Goal: Information Seeking & Learning: Find specific fact

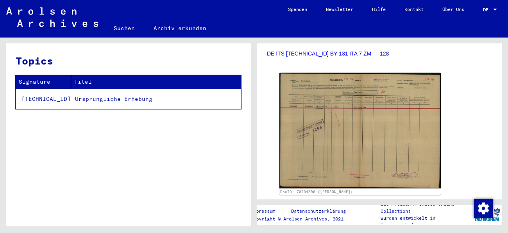
scroll to position [117, 0]
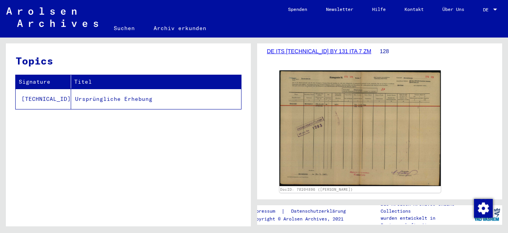
click at [380, 139] on img at bounding box center [360, 128] width 161 height 116
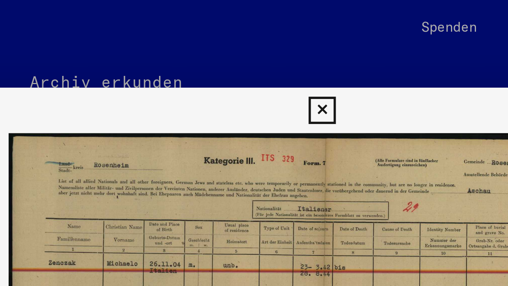
click at [256, 39] on icon at bounding box center [253, 37] width 9 height 9
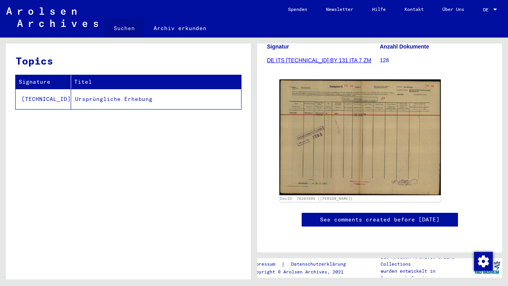
click at [129, 32] on link "Suchen" at bounding box center [124, 28] width 40 height 19
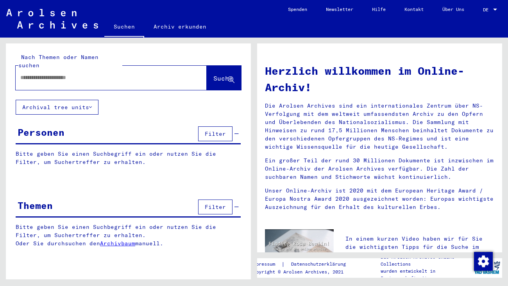
click at [135, 73] on input "text" at bounding box center [101, 77] width 163 height 8
type input "*"
click at [207, 66] on button "Suche" at bounding box center [224, 78] width 34 height 24
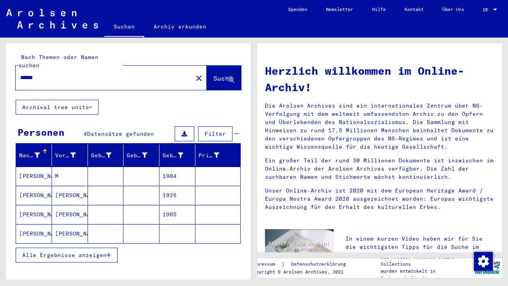
click at [90, 233] on button "Alle Ergebnisse anzeigen" at bounding box center [67, 254] width 102 height 15
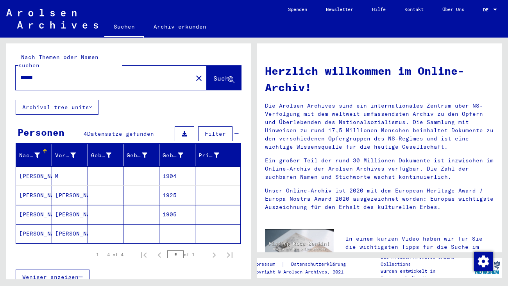
click at [26, 73] on input "******" at bounding box center [101, 77] width 163 height 8
click at [222, 74] on span "Suche" at bounding box center [223, 78] width 20 height 8
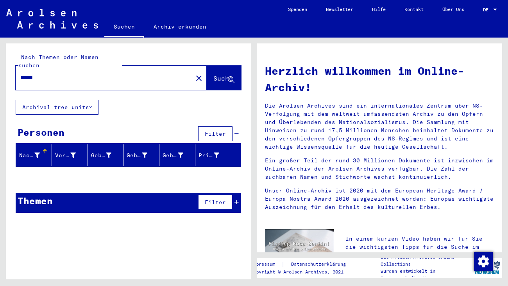
click at [25, 73] on input "******" at bounding box center [101, 77] width 163 height 8
click at [217, 74] on span "Suche" at bounding box center [223, 78] width 20 height 8
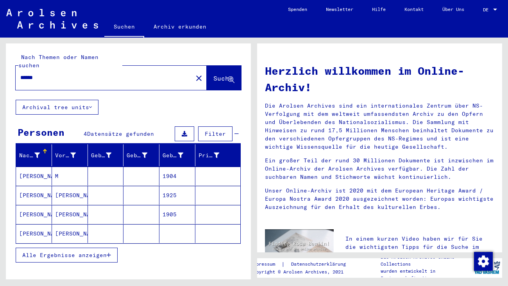
click at [27, 73] on input "******" at bounding box center [101, 77] width 163 height 8
click at [226, 74] on span "Suche" at bounding box center [223, 78] width 20 height 8
click at [31, 73] on input "******" at bounding box center [101, 77] width 163 height 8
click at [225, 66] on button "Suche" at bounding box center [224, 78] width 34 height 24
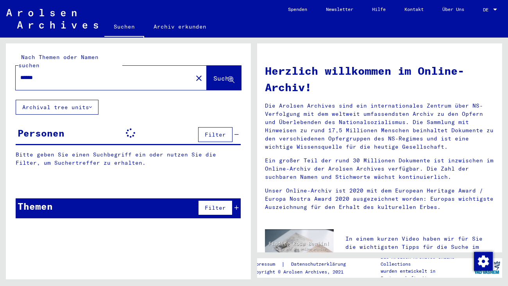
click at [26, 73] on input "******" at bounding box center [101, 77] width 163 height 8
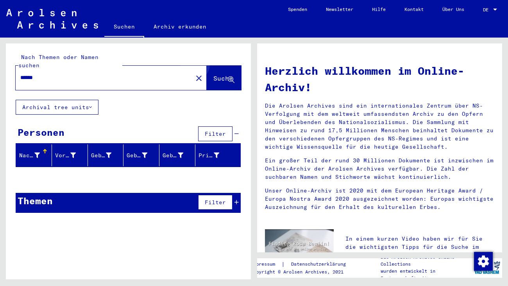
click at [223, 66] on button "Suche" at bounding box center [224, 78] width 34 height 24
click at [32, 73] on input "******" at bounding box center [101, 77] width 163 height 8
type input "******"
click at [214, 66] on button "Suche" at bounding box center [224, 78] width 34 height 24
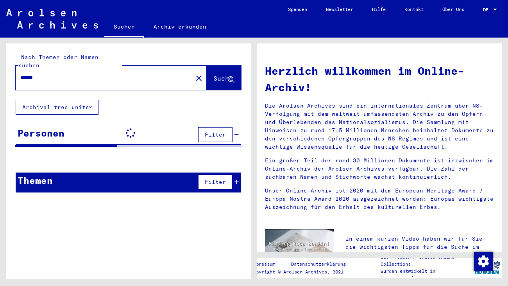
drag, startPoint x: 73, startPoint y: 65, endPoint x: 0, endPoint y: 59, distance: 73.7
click at [0, 59] on div "Nach Themen oder Namen suchen ****** close Suche Archival tree units Personen F…" at bounding box center [127, 159] width 254 height 242
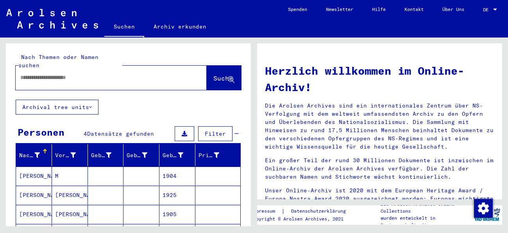
click at [138, 73] on input "text" at bounding box center [101, 77] width 163 height 8
type input "*******"
click at [214, 66] on button "Suche" at bounding box center [224, 78] width 34 height 24
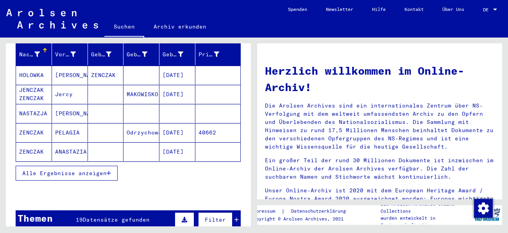
scroll to position [97, 0]
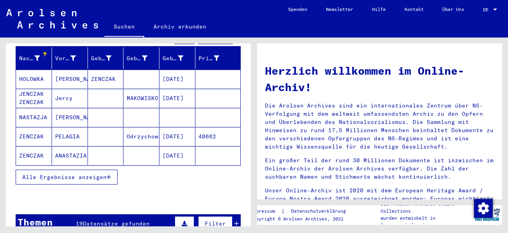
click at [88, 170] on button "Alle Ergebnisse anzeigen" at bounding box center [67, 177] width 102 height 15
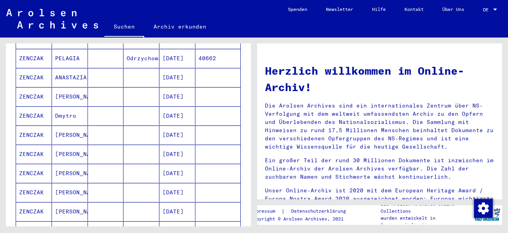
click at [68, 125] on mat-cell "[PERSON_NAME]" at bounding box center [70, 134] width 36 height 19
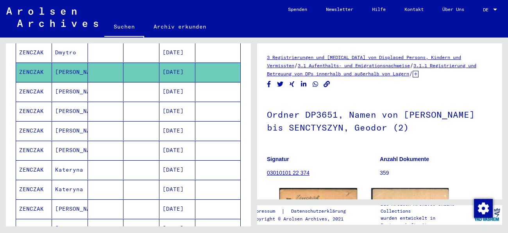
scroll to position [242, 0]
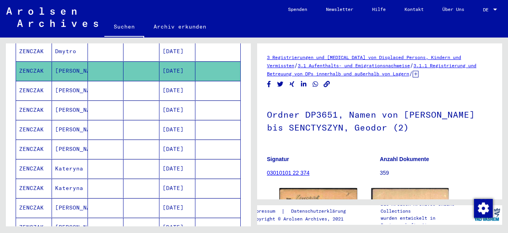
click at [68, 140] on mat-cell "[PERSON_NAME]" at bounding box center [70, 149] width 36 height 19
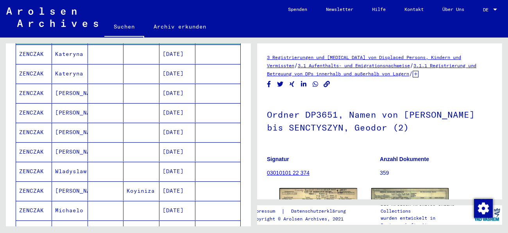
scroll to position [358, 0]
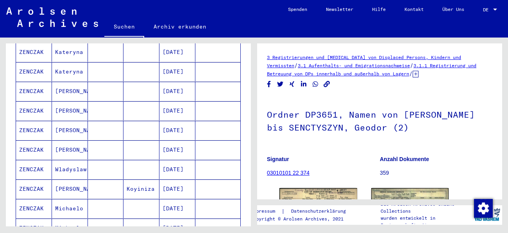
click at [73, 125] on mat-cell "[PERSON_NAME]" at bounding box center [70, 130] width 36 height 19
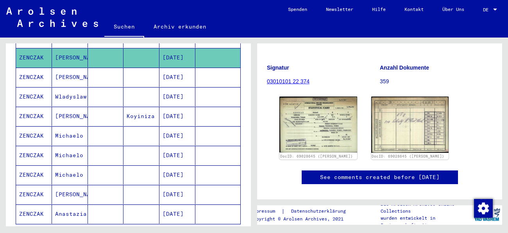
scroll to position [435, 0]
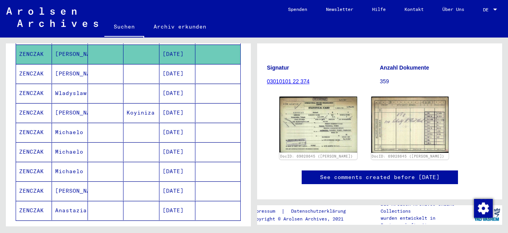
click at [61, 127] on mat-cell "Michaelo" at bounding box center [70, 132] width 36 height 19
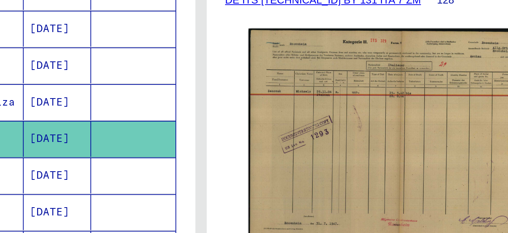
scroll to position [113, 0]
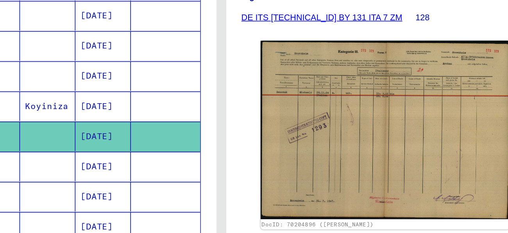
click at [177, 144] on mat-cell "[DATE]" at bounding box center [177, 151] width 36 height 19
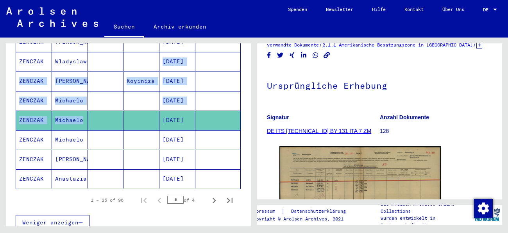
drag, startPoint x: 77, startPoint y: 135, endPoint x: 142, endPoint y: 52, distance: 105.1
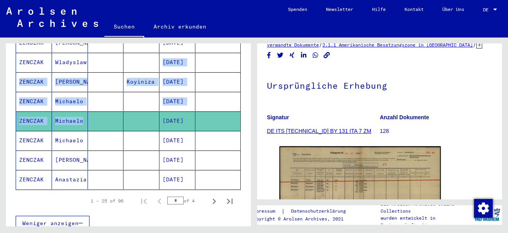
click at [127, 212] on div "Weniger anzeigen" at bounding box center [128, 223] width 225 height 23
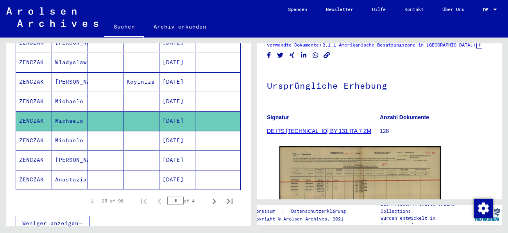
click at [73, 131] on mat-cell "Michaelo" at bounding box center [70, 140] width 36 height 19
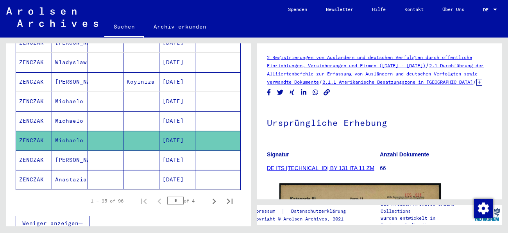
click at [74, 152] on mat-cell "[PERSON_NAME]" at bounding box center [70, 160] width 36 height 19
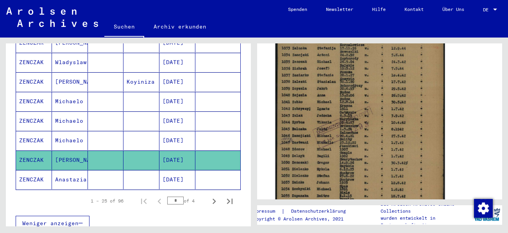
scroll to position [170, 0]
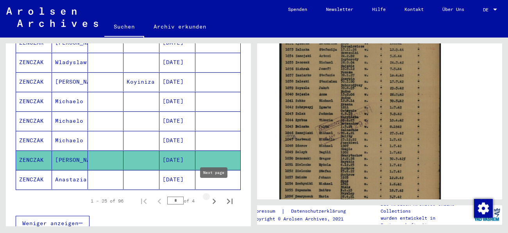
click at [213, 196] on icon "Next page" at bounding box center [214, 201] width 11 height 11
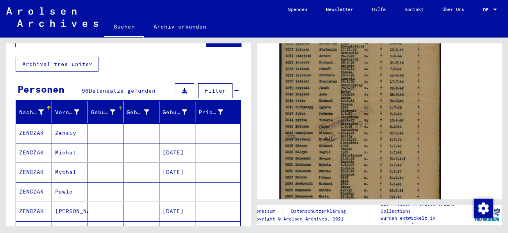
scroll to position [43, 0]
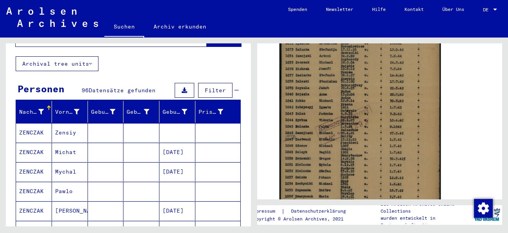
click at [67, 143] on mat-cell "Michat" at bounding box center [70, 152] width 36 height 19
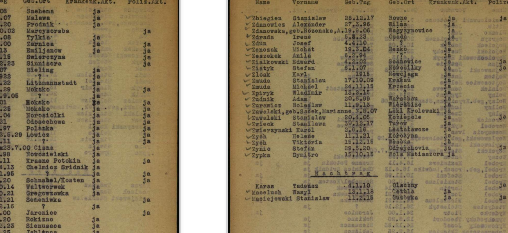
scroll to position [110, 0]
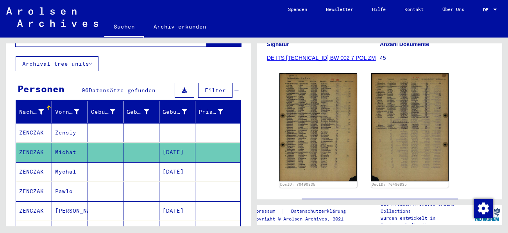
click at [65, 168] on mat-cell "Mychal" at bounding box center [70, 171] width 36 height 19
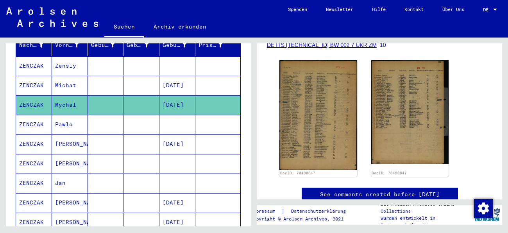
scroll to position [113, 0]
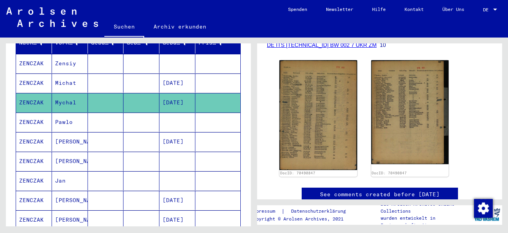
click at [62, 113] on mat-cell "Pawlo" at bounding box center [70, 122] width 36 height 19
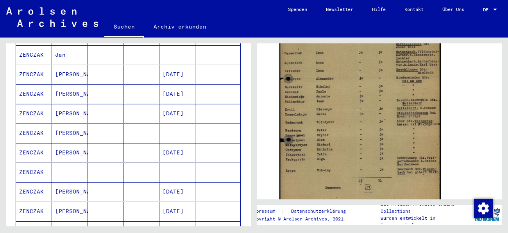
scroll to position [239, 0]
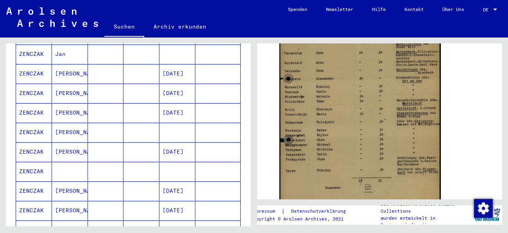
click at [80, 142] on mat-cell "[PERSON_NAME]" at bounding box center [70, 151] width 36 height 19
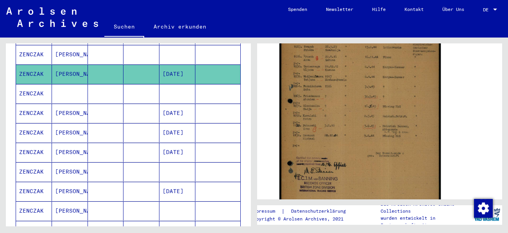
scroll to position [318, 0]
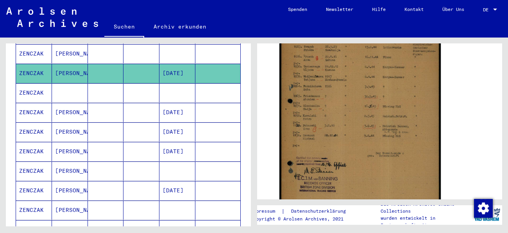
click at [83, 107] on mat-cell "[PERSON_NAME]" at bounding box center [70, 112] width 36 height 19
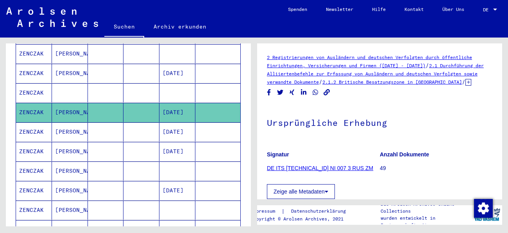
click at [83, 124] on mat-cell "[PERSON_NAME]" at bounding box center [70, 131] width 36 height 19
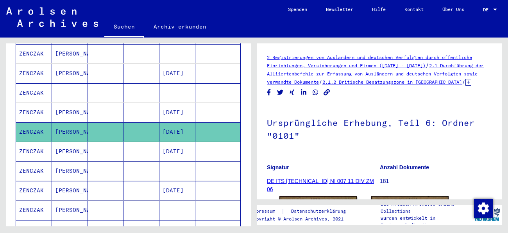
click at [63, 146] on mat-cell "[PERSON_NAME]" at bounding box center [70, 151] width 36 height 19
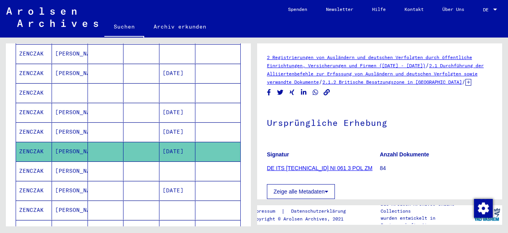
click at [69, 161] on mat-cell "[PERSON_NAME]" at bounding box center [70, 170] width 36 height 19
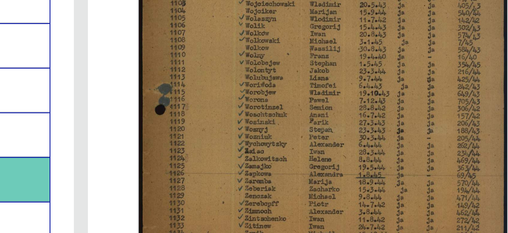
scroll to position [301, 0]
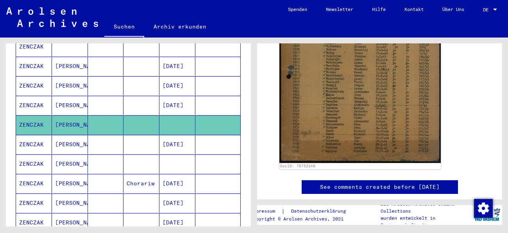
click at [133, 135] on mat-cell at bounding box center [142, 144] width 36 height 19
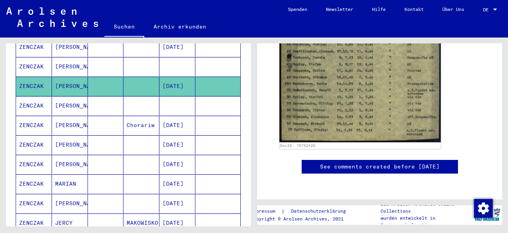
scroll to position [426, 0]
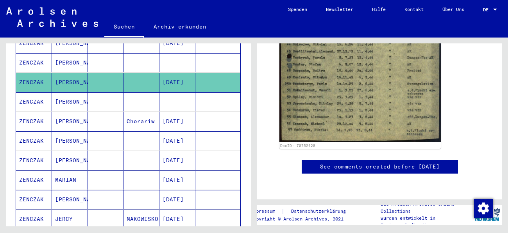
click at [63, 131] on mat-cell "[PERSON_NAME]" at bounding box center [70, 140] width 36 height 19
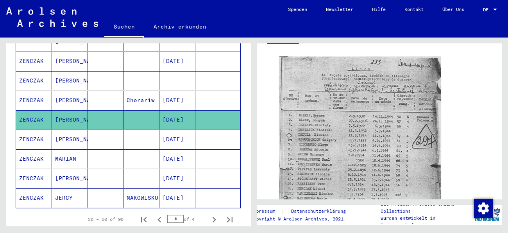
scroll to position [150, 0]
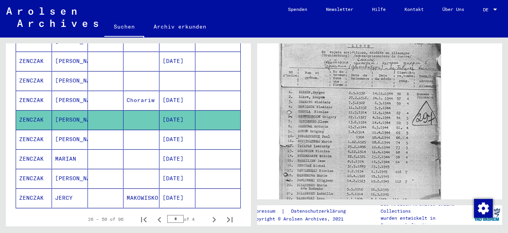
click at [64, 170] on mat-cell "[PERSON_NAME]" at bounding box center [70, 178] width 36 height 19
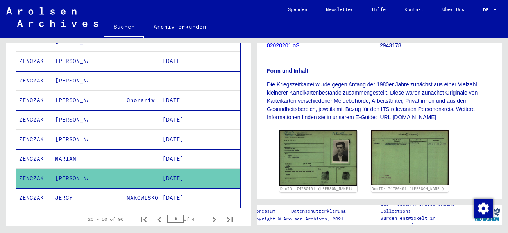
scroll to position [138, 0]
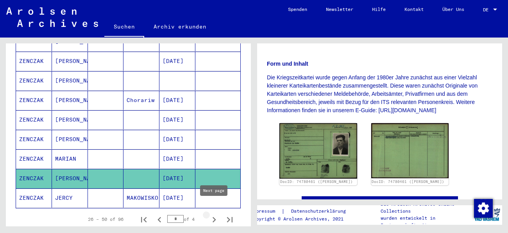
click at [215, 214] on icon "Next page" at bounding box center [214, 219] width 11 height 11
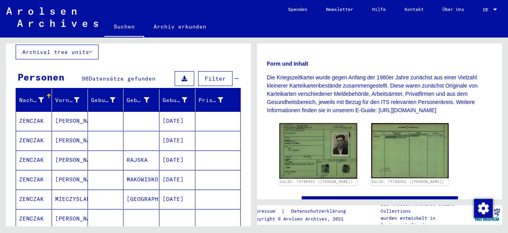
scroll to position [56, 0]
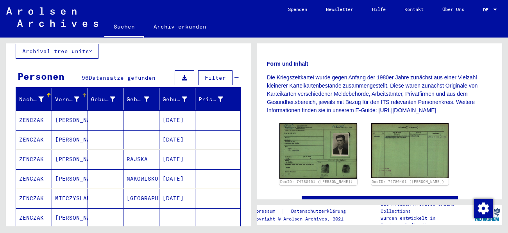
click at [75, 100] on mat-header-cell "Vorname" at bounding box center [70, 99] width 36 height 22
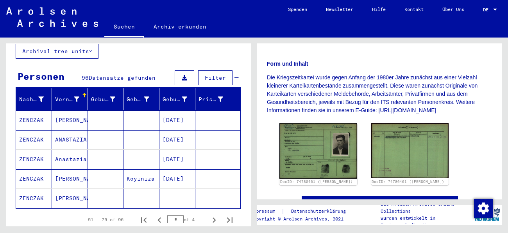
click at [82, 93] on div "Vorname" at bounding box center [72, 99] width 34 height 13
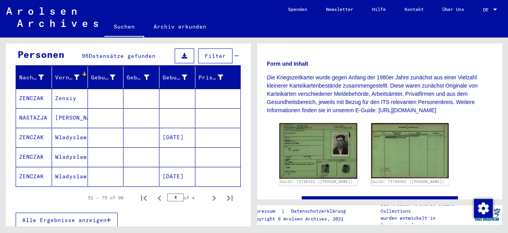
click at [80, 98] on mat-cell "Zensiy" at bounding box center [70, 98] width 36 height 19
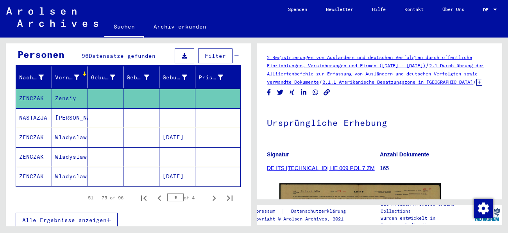
click at [84, 75] on div at bounding box center [84, 75] width 1 height 1
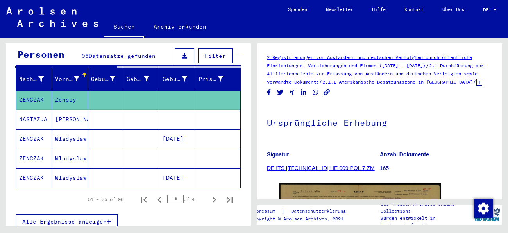
click at [84, 73] on div at bounding box center [84, 75] width 1 height 4
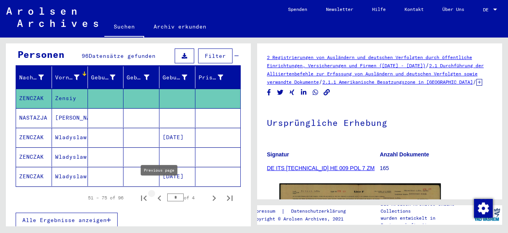
click at [161, 193] on icon "Previous page" at bounding box center [159, 198] width 11 height 11
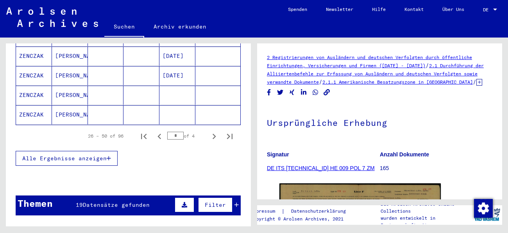
scroll to position [530, 0]
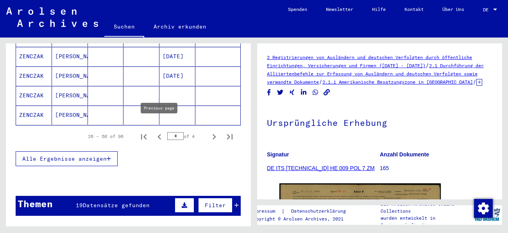
click at [157, 131] on icon "Previous page" at bounding box center [159, 136] width 11 height 11
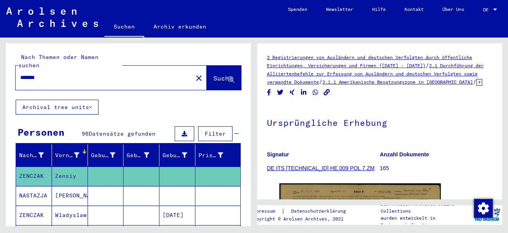
click at [79, 144] on mat-header-cell "Vorname" at bounding box center [70, 155] width 36 height 22
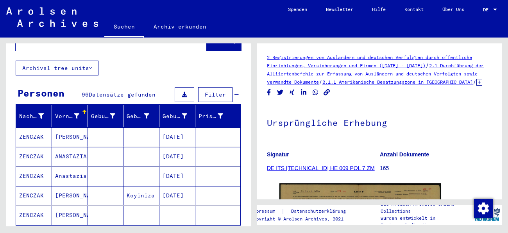
scroll to position [47, 0]
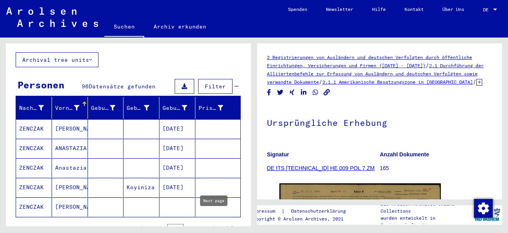
click at [215, 223] on icon "Next page" at bounding box center [214, 228] width 11 height 11
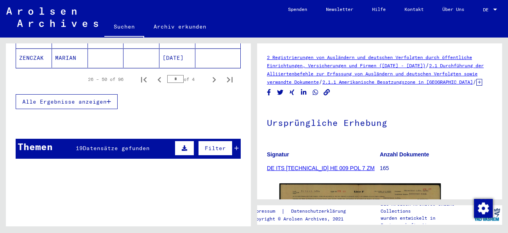
scroll to position [590, 0]
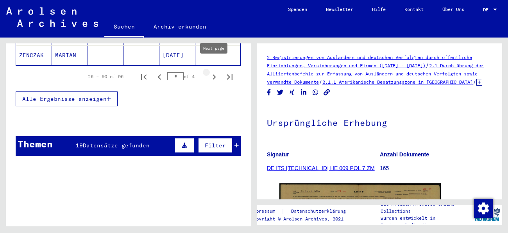
click at [213, 72] on icon "Next page" at bounding box center [214, 77] width 11 height 11
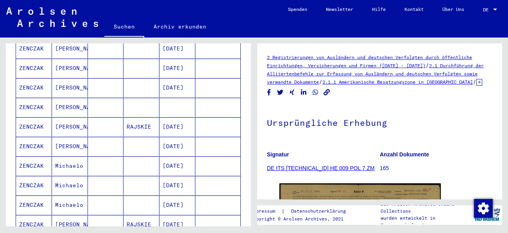
scroll to position [247, 0]
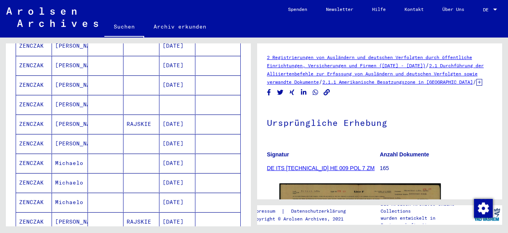
click at [68, 154] on mat-cell "Michaelo" at bounding box center [70, 163] width 36 height 19
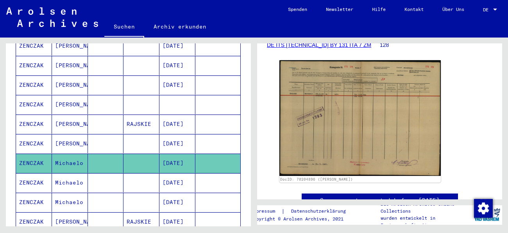
click at [65, 215] on mat-cell "[PERSON_NAME]" at bounding box center [70, 221] width 36 height 19
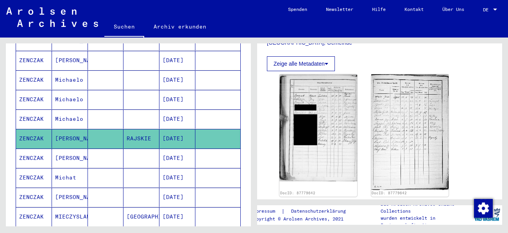
scroll to position [280, 0]
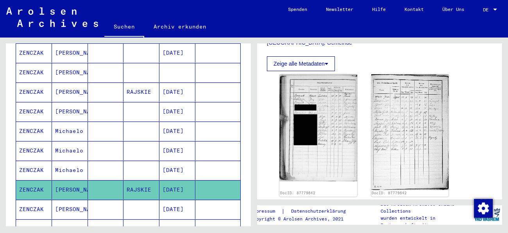
click at [148, 87] on mat-cell "RAJSKIE" at bounding box center [142, 91] width 36 height 19
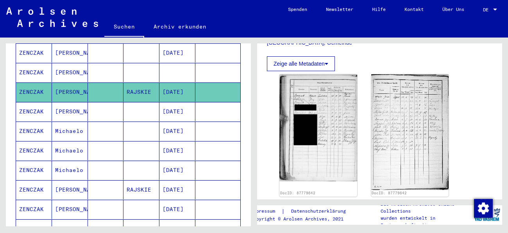
click at [148, 87] on mat-cell "RAJSKIE" at bounding box center [142, 91] width 36 height 19
click at [101, 82] on mat-cell at bounding box center [106, 91] width 36 height 19
click at [125, 180] on mat-cell "RAJSKIE" at bounding box center [142, 189] width 36 height 19
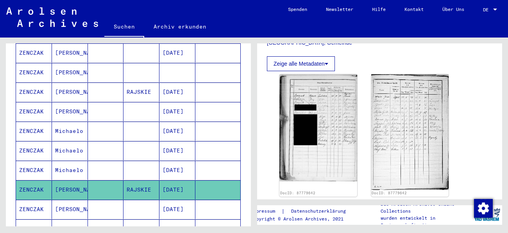
click at [118, 181] on mat-cell at bounding box center [106, 189] width 36 height 19
click at [80, 90] on mat-cell "[PERSON_NAME]" at bounding box center [70, 91] width 36 height 19
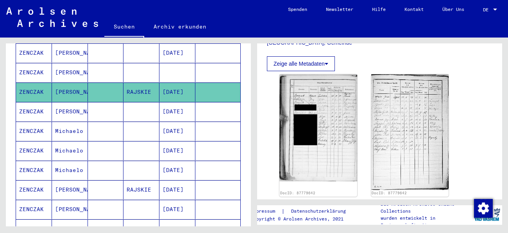
click at [80, 90] on mat-cell "[PERSON_NAME]" at bounding box center [70, 91] width 36 height 19
click at [107, 143] on mat-cell at bounding box center [106, 150] width 36 height 19
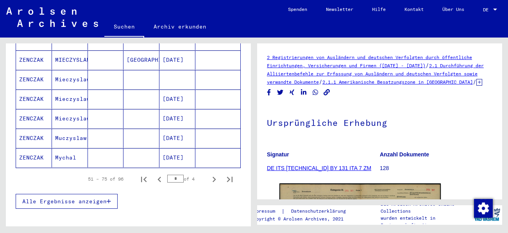
scroll to position [488, 0]
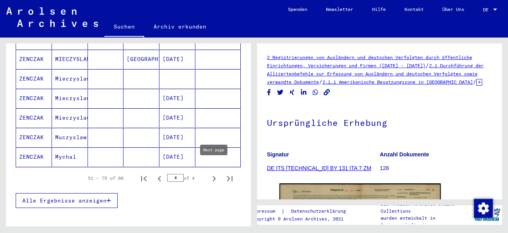
click at [216, 173] on icon "Next page" at bounding box center [214, 178] width 11 height 11
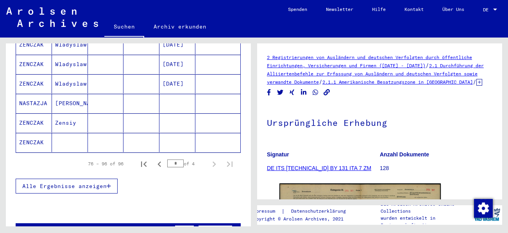
scroll to position [432, 0]
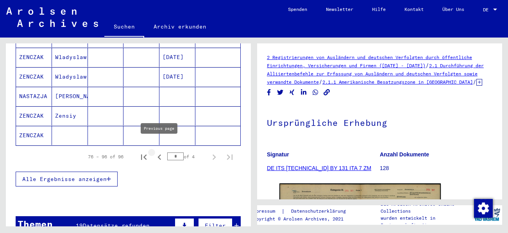
click at [158, 152] on icon "Previous page" at bounding box center [159, 157] width 11 height 11
type input "*"
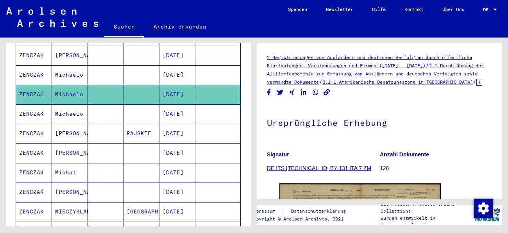
scroll to position [317, 0]
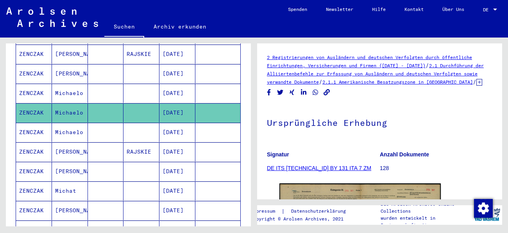
click at [132, 163] on mat-cell at bounding box center [142, 171] width 36 height 19
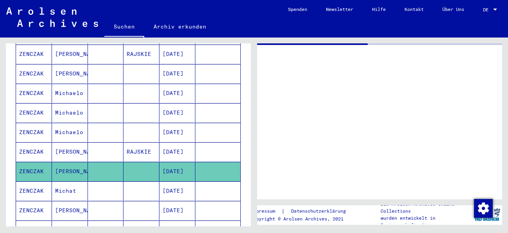
click at [162, 106] on mat-cell "[DATE]" at bounding box center [177, 112] width 36 height 19
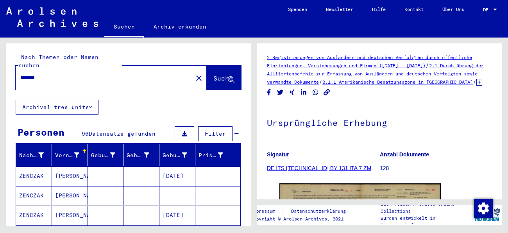
click at [26, 73] on input "*******" at bounding box center [104, 77] width 168 height 8
click at [213, 74] on span "Suche" at bounding box center [223, 78] width 20 height 8
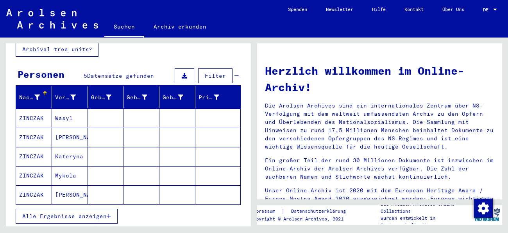
scroll to position [59, 0]
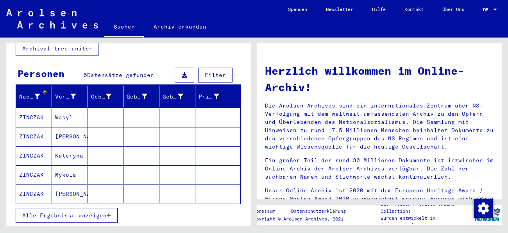
click at [74, 168] on mat-cell "Mykola" at bounding box center [70, 174] width 36 height 19
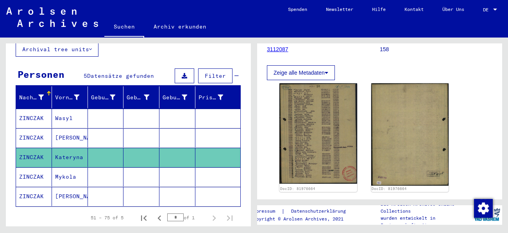
scroll to position [128, 0]
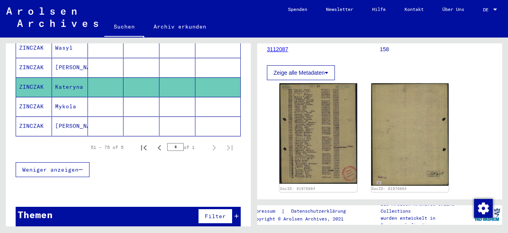
click at [144, 214] on div "Themen Filter" at bounding box center [128, 217] width 225 height 20
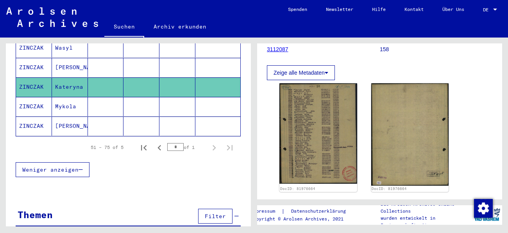
scroll to position [134, 0]
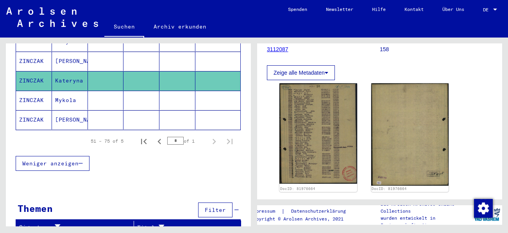
click at [62, 160] on span "Weniger anzeigen" at bounding box center [50, 163] width 56 height 7
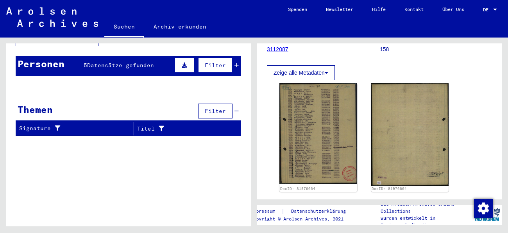
click at [127, 56] on div "Personen 5 Datensätze gefunden Filter" at bounding box center [128, 66] width 225 height 20
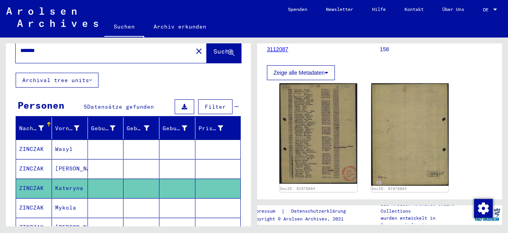
scroll to position [0, 0]
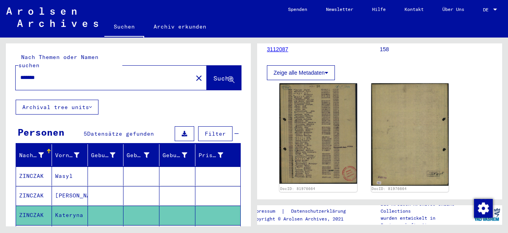
click at [27, 73] on input "*******" at bounding box center [104, 77] width 168 height 8
click at [38, 73] on input "*******" at bounding box center [104, 77] width 168 height 8
click at [224, 74] on span "Suche" at bounding box center [223, 78] width 20 height 8
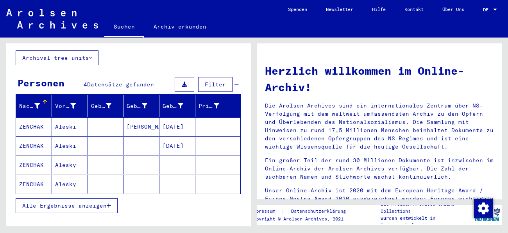
scroll to position [91, 0]
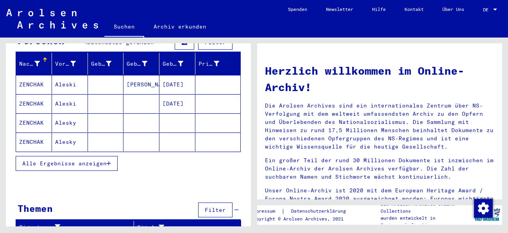
click at [89, 160] on button "Alle Ergebnisse anzeigen" at bounding box center [67, 163] width 102 height 15
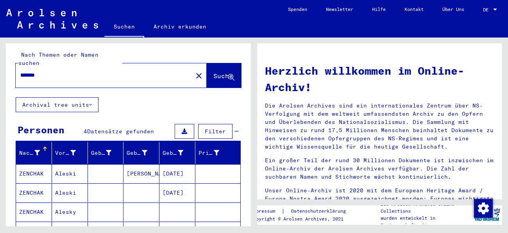
scroll to position [14, 0]
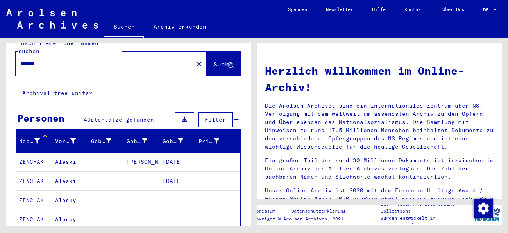
click at [27, 59] on input "*******" at bounding box center [101, 63] width 163 height 8
click at [214, 52] on button "Suche" at bounding box center [224, 64] width 34 height 24
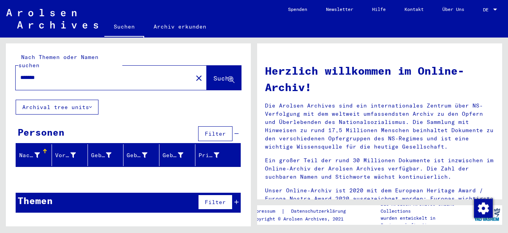
click at [26, 73] on input "*******" at bounding box center [101, 77] width 163 height 8
click at [213, 74] on span "Suche" at bounding box center [223, 78] width 20 height 8
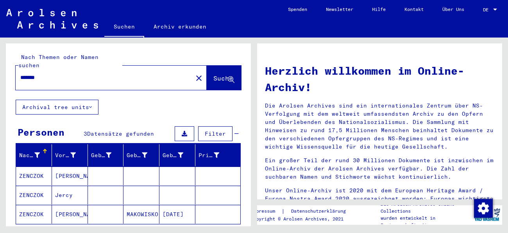
scroll to position [45, 0]
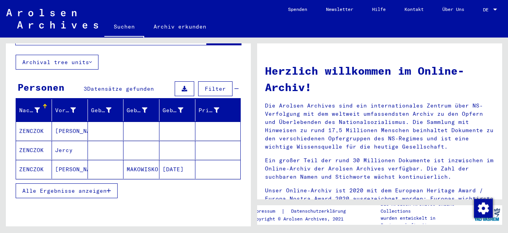
click at [102, 187] on span "Alle Ergebnisse anzeigen" at bounding box center [64, 190] width 84 height 7
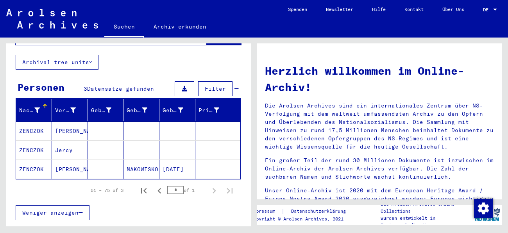
scroll to position [88, 0]
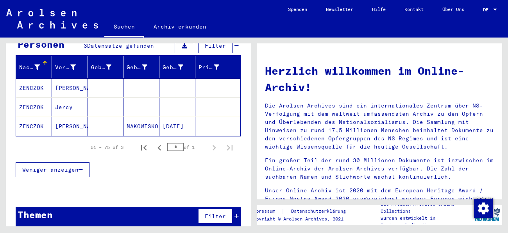
click at [122, 117] on mat-cell at bounding box center [106, 126] width 36 height 19
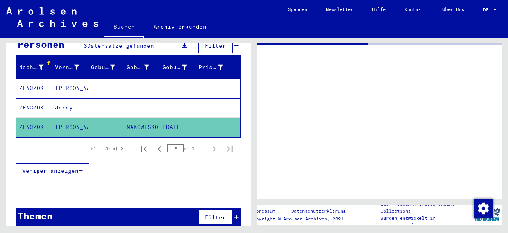
click at [147, 210] on div "Themen Filter" at bounding box center [128, 218] width 225 height 20
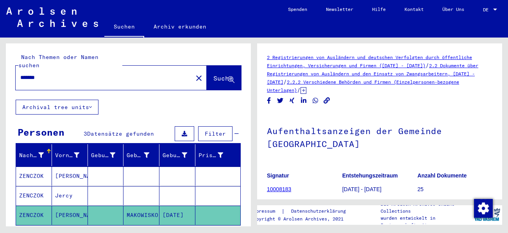
click at [41, 73] on input "*******" at bounding box center [104, 77] width 168 height 8
click at [36, 73] on input "*******" at bounding box center [104, 77] width 168 height 8
click at [221, 74] on span "Suche" at bounding box center [223, 78] width 20 height 8
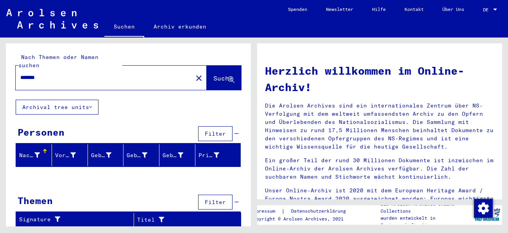
click at [36, 73] on input "*******" at bounding box center [101, 77] width 163 height 8
click at [219, 66] on button "Suche" at bounding box center [224, 78] width 34 height 24
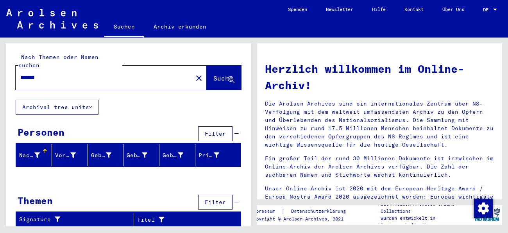
click at [39, 73] on input "*******" at bounding box center [101, 77] width 163 height 8
type input "*******"
click at [219, 76] on button "Suche" at bounding box center [224, 78] width 34 height 24
